Goal: Task Accomplishment & Management: Manage account settings

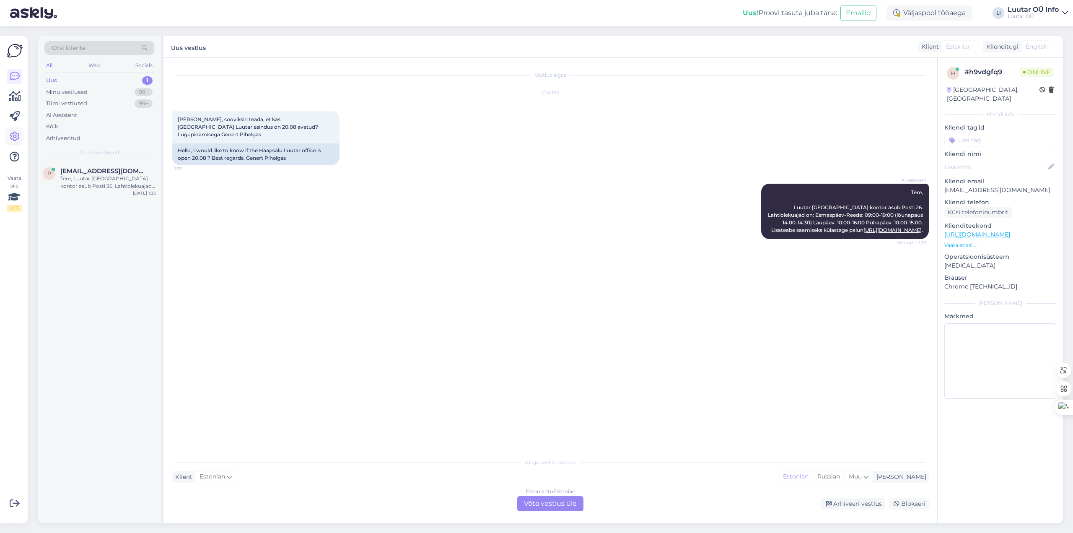
click at [10, 138] on icon at bounding box center [15, 137] width 10 height 10
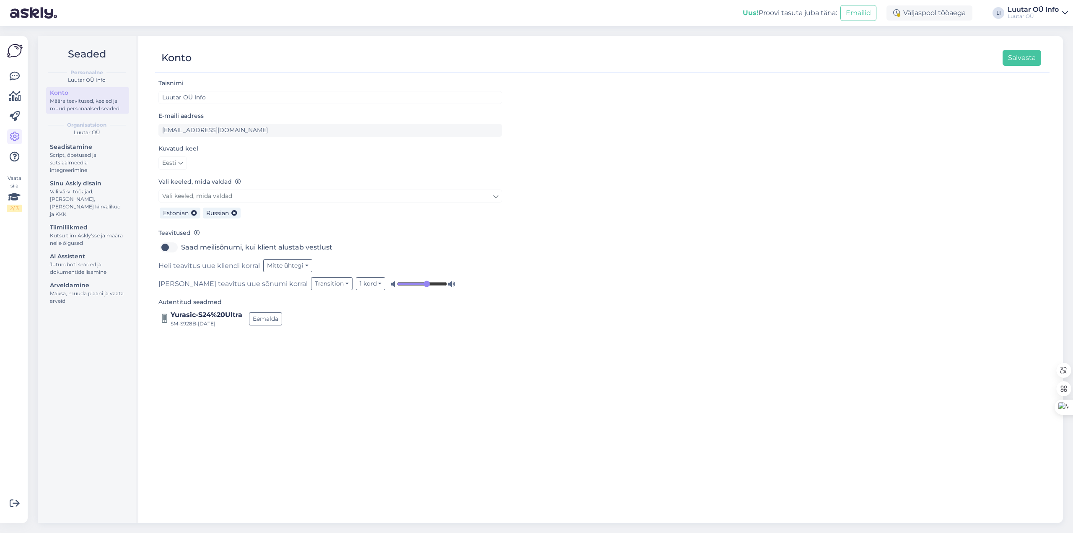
click at [502, 419] on div "Täisnimi Luutar OÜ Info E-maili aadress [EMAIL_ADDRESS][DOMAIN_NAME] Kuvatud ke…" at bounding box center [602, 296] width 895 height 437
click at [82, 162] on div "Script, õpetused ja sotsiaalmeedia integreerimine" at bounding box center [87, 162] width 75 height 23
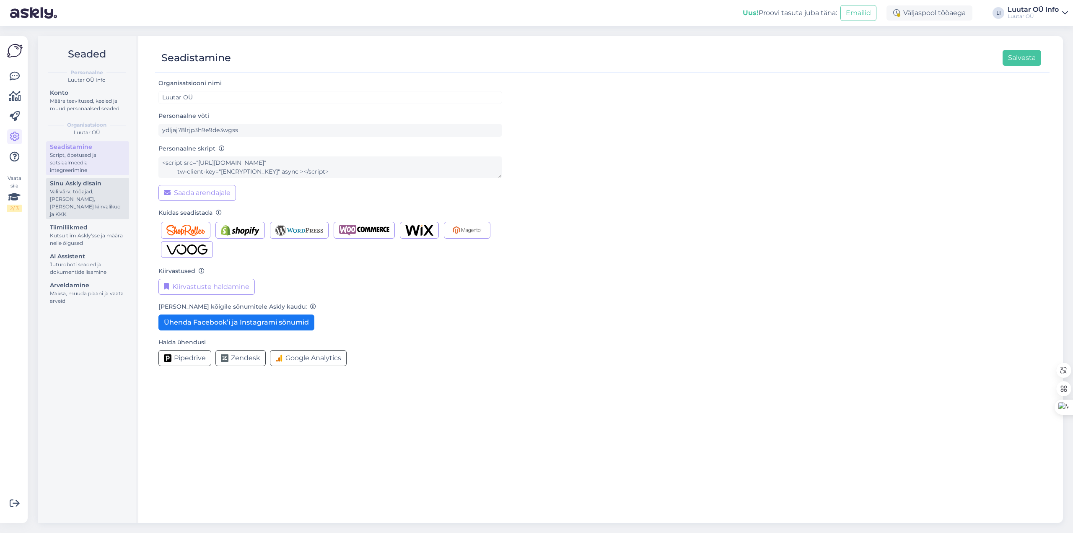
click at [92, 195] on div "Vali värv, tööajad, [PERSON_NAME], [PERSON_NAME] kiirvalikud ja KKK" at bounding box center [87, 203] width 75 height 30
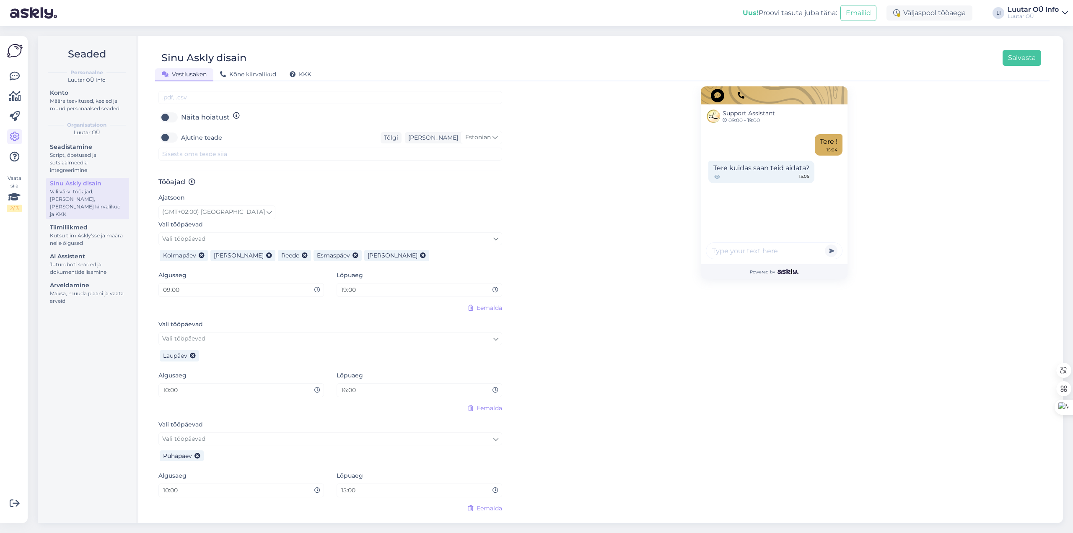
scroll to position [384, 0]
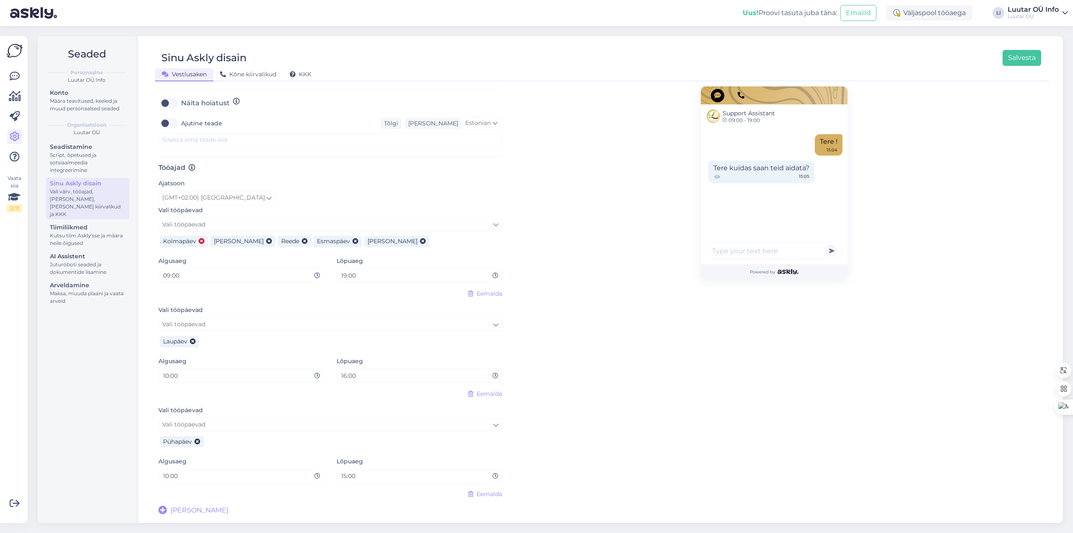
click at [201, 242] on icon at bounding box center [202, 242] width 6 height 6
click at [834, 415] on div "Support Assistant чт 09:00 - 19:00 Tere ! 15:04 Tere kuidas saan teid aidata? 1…" at bounding box center [774, 108] width 147 height 813
click at [1023, 63] on button "Salvesta" at bounding box center [1022, 58] width 39 height 16
click at [18, 71] on icon at bounding box center [15, 76] width 10 height 10
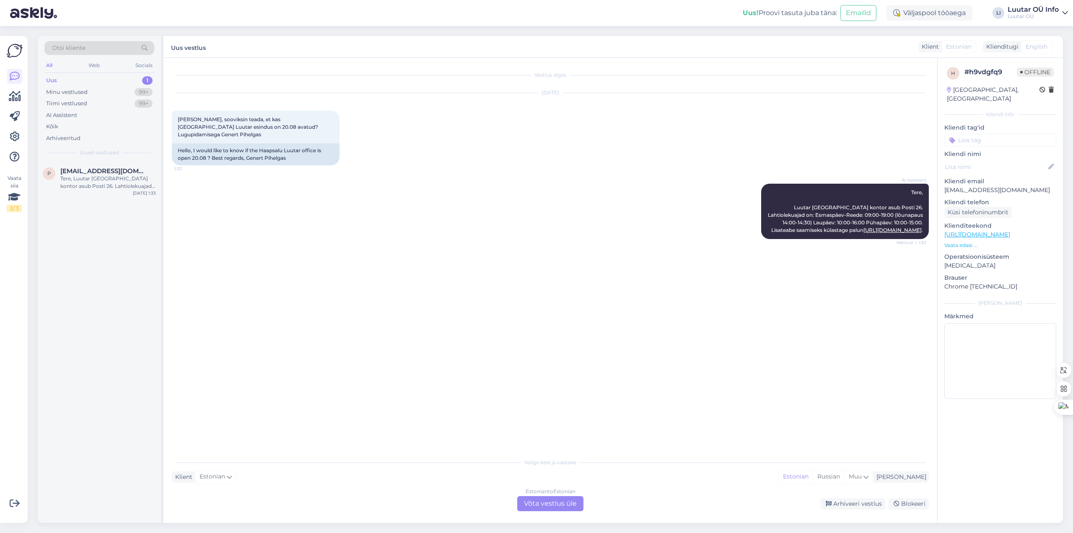
click at [75, 78] on div "Uus 1" at bounding box center [99, 81] width 110 height 12
click at [104, 174] on span "[EMAIL_ADDRESS][DOMAIN_NAME]" at bounding box center [103, 171] width 87 height 8
